Goal: Information Seeking & Learning: Learn about a topic

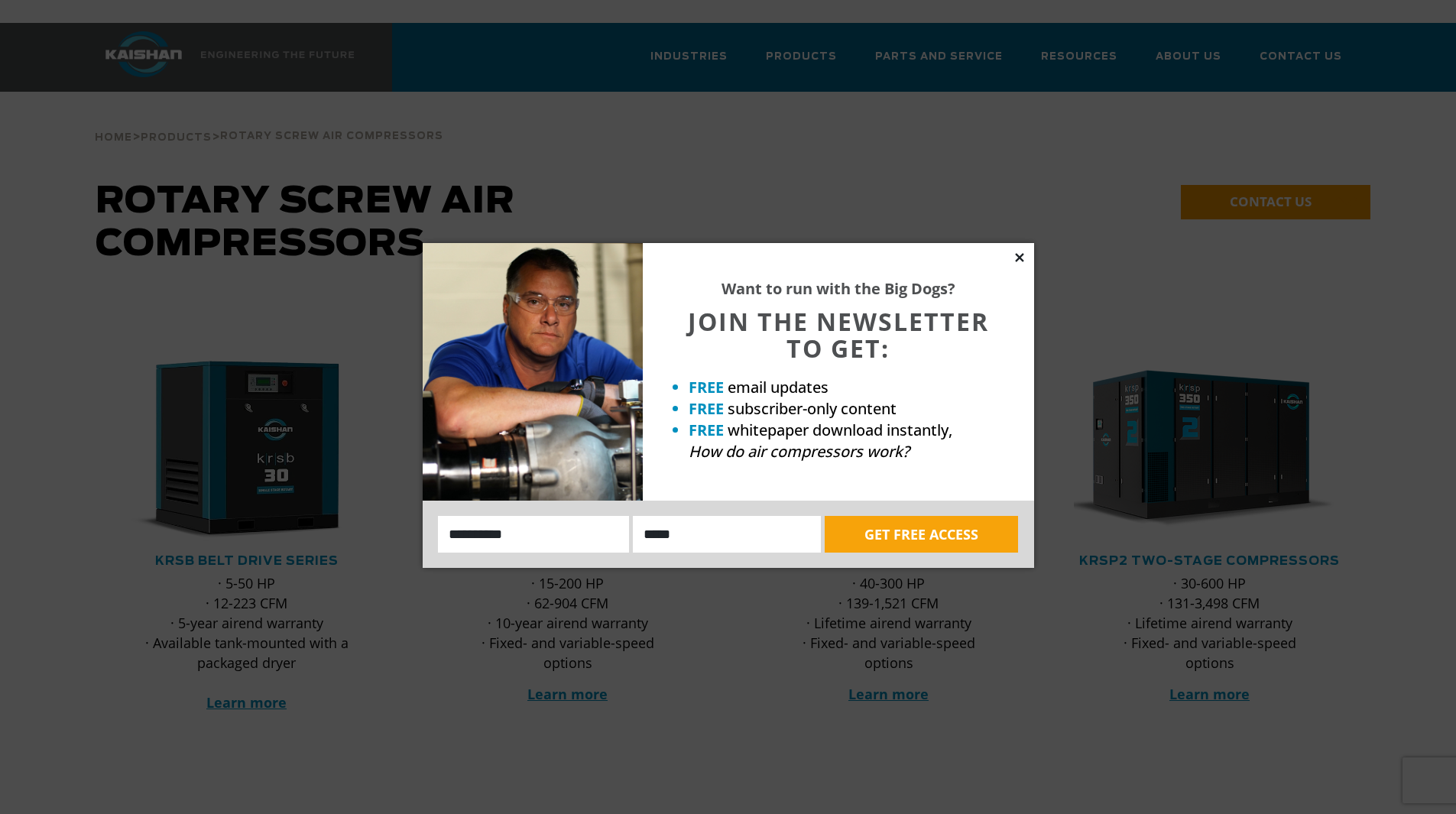
click at [1018, 253] on icon at bounding box center [1019, 257] width 13 height 13
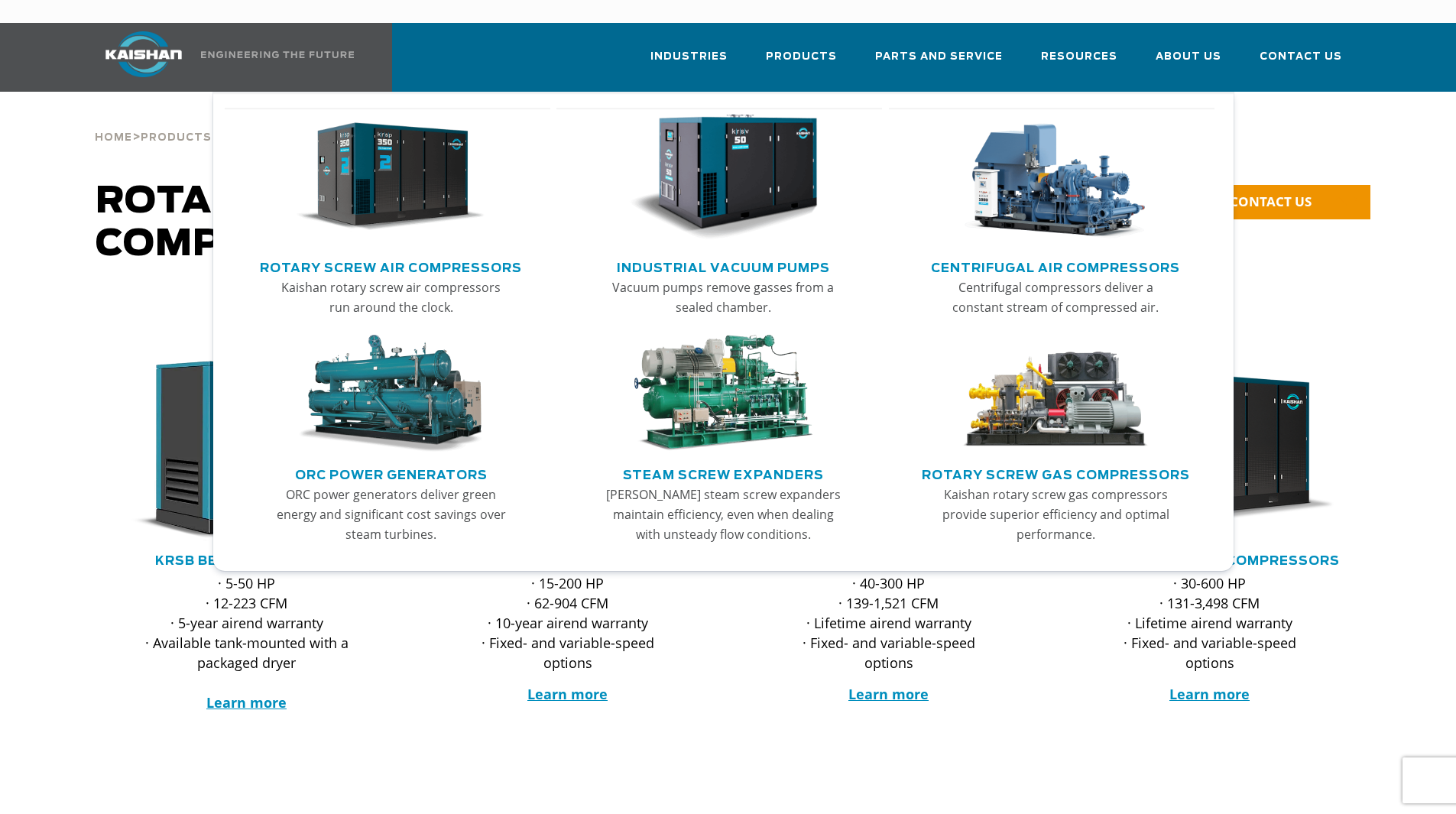
click at [1061, 375] on img "Main menu" at bounding box center [1055, 394] width 188 height 118
click at [1042, 223] on link "Main menu" at bounding box center [1055, 181] width 300 height 147
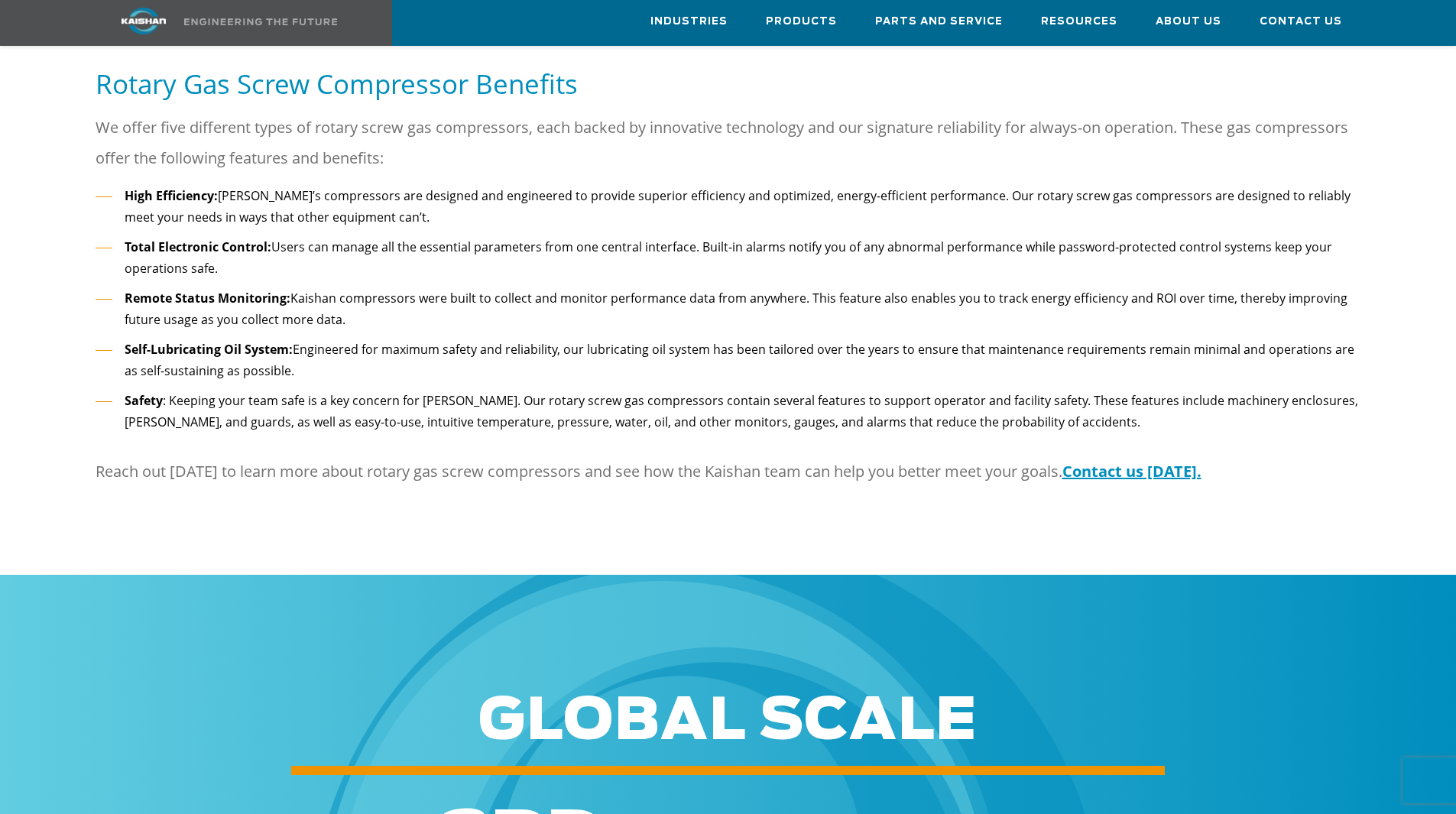
scroll to position [2217, 0]
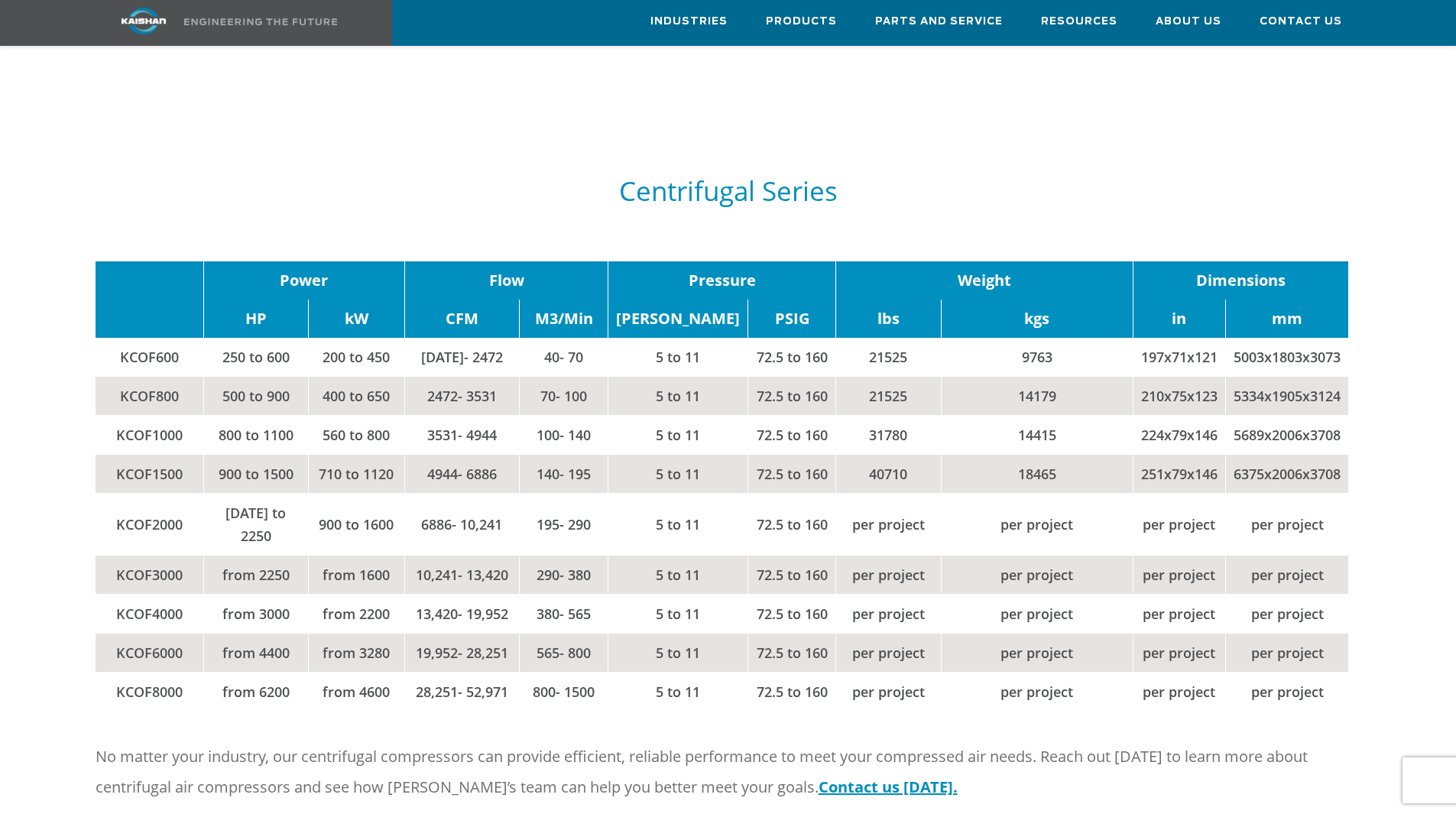
scroll to position [1911, 0]
